Goal: Find specific page/section

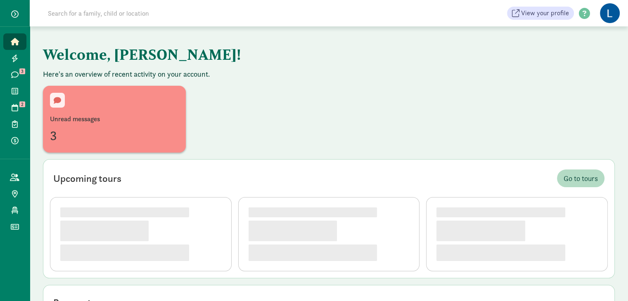
click at [295, 165] on section "Upcoming tours Go to [GEOGRAPHIC_DATA] [DATE] • [DATE] 9:30 am [PERSON_NAME] [D…" at bounding box center [329, 218] width 572 height 119
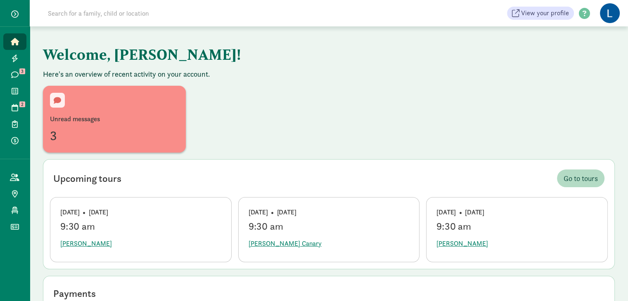
click at [83, 18] on input at bounding box center [159, 13] width 232 height 17
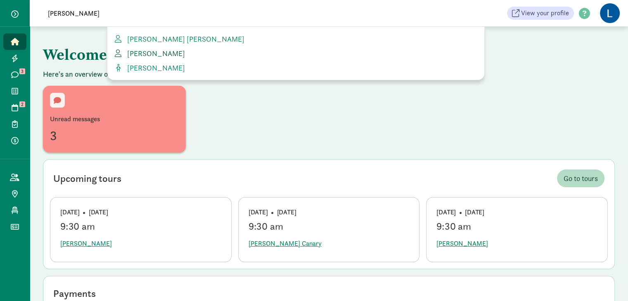
type input "[PERSON_NAME]"
click at [144, 53] on span "[PERSON_NAME]" at bounding box center [154, 53] width 61 height 9
